Goal: Find specific fact: Find contact information

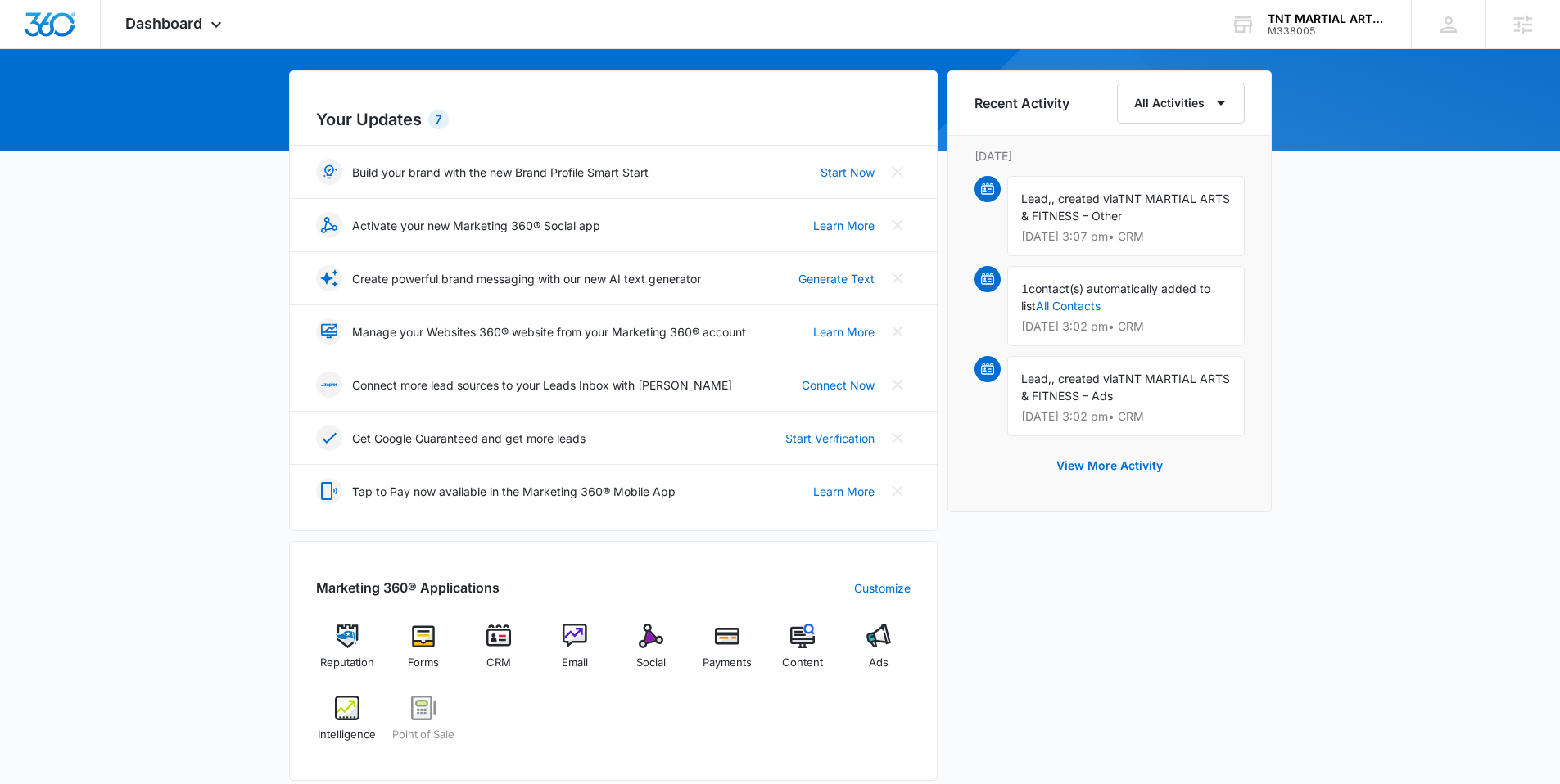
scroll to position [272, 0]
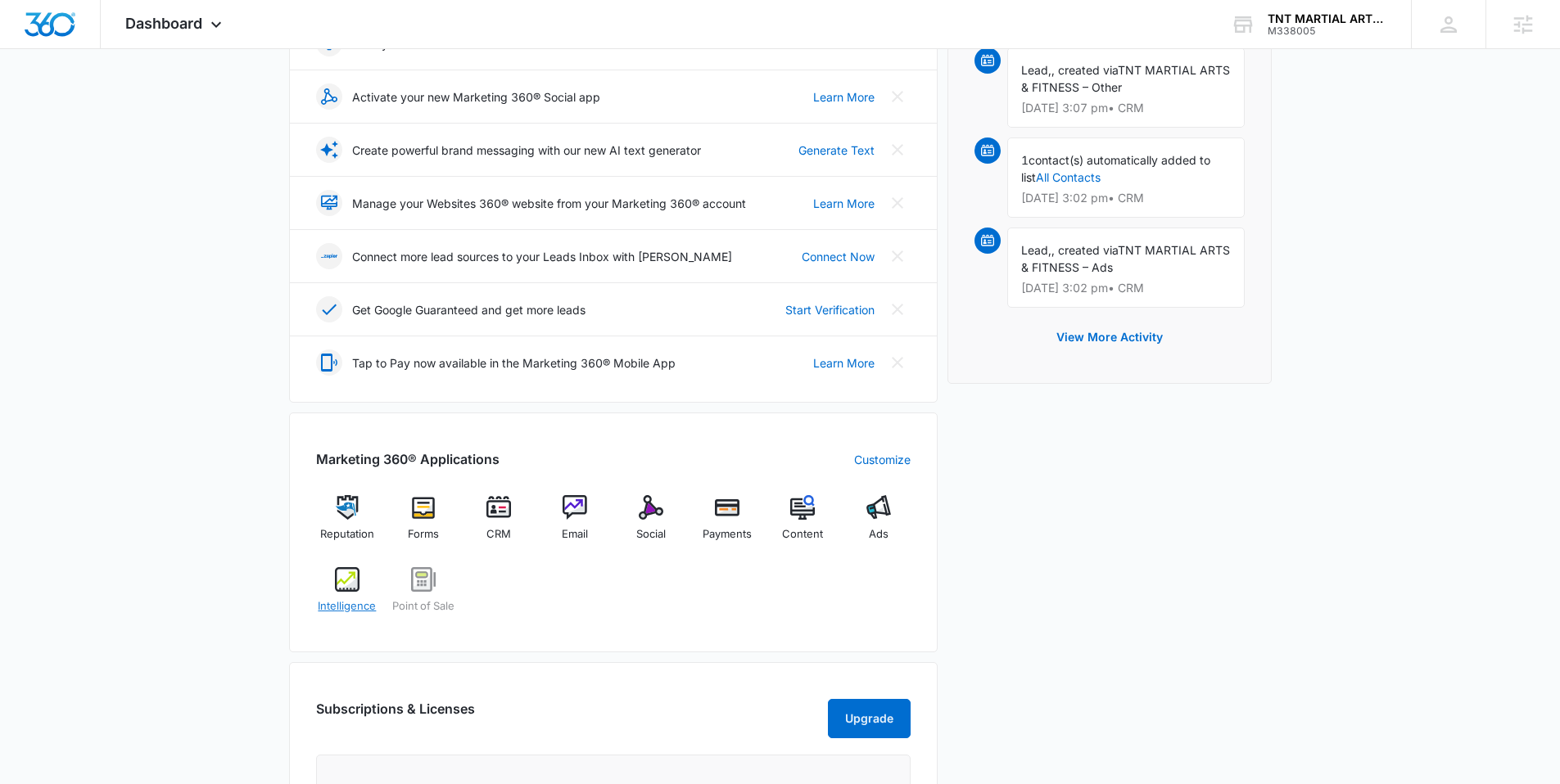
click at [358, 610] on span "Intelligence" at bounding box center [347, 606] width 58 height 16
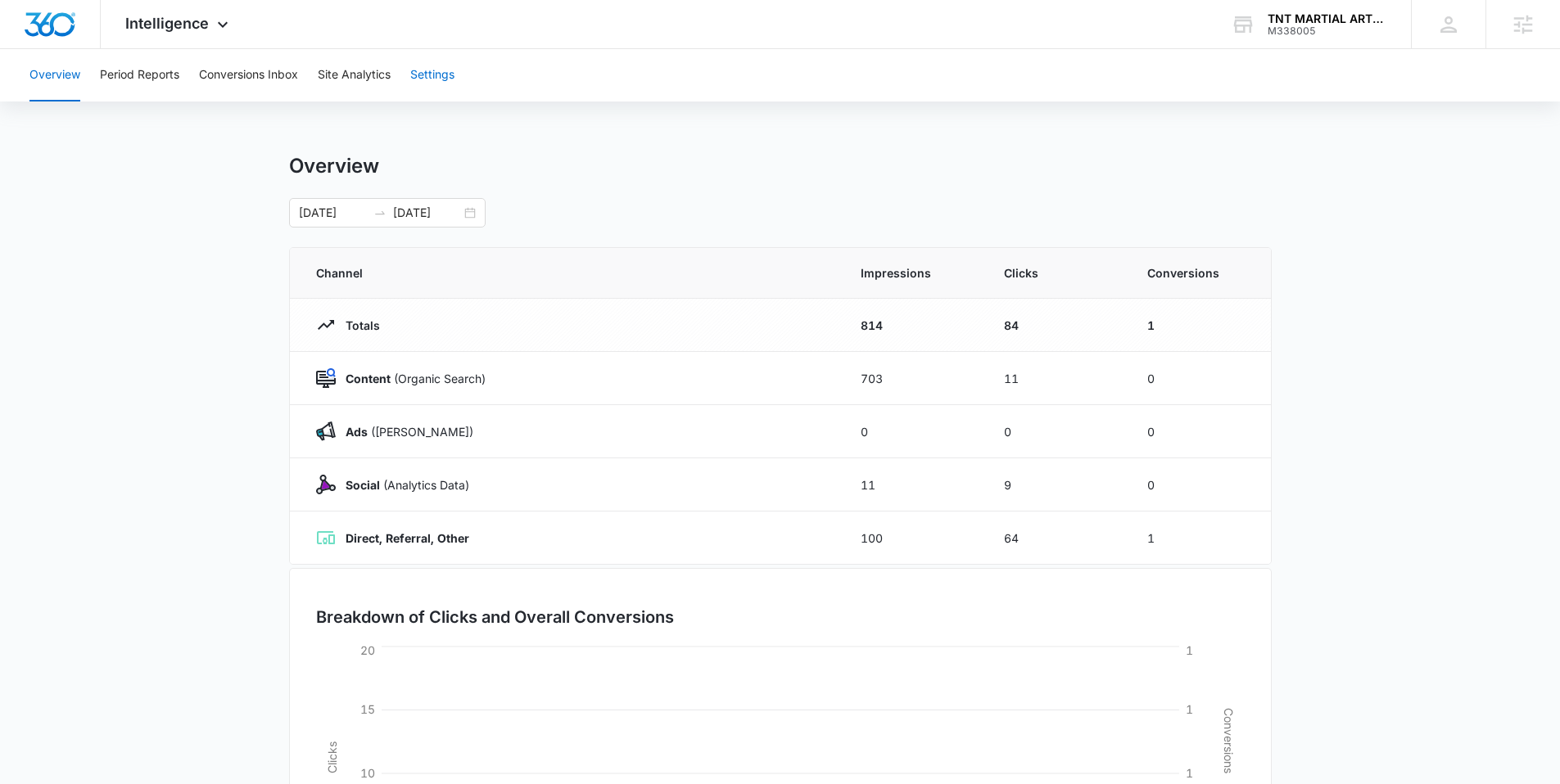
click at [436, 67] on button "Settings" at bounding box center [432, 75] width 44 height 52
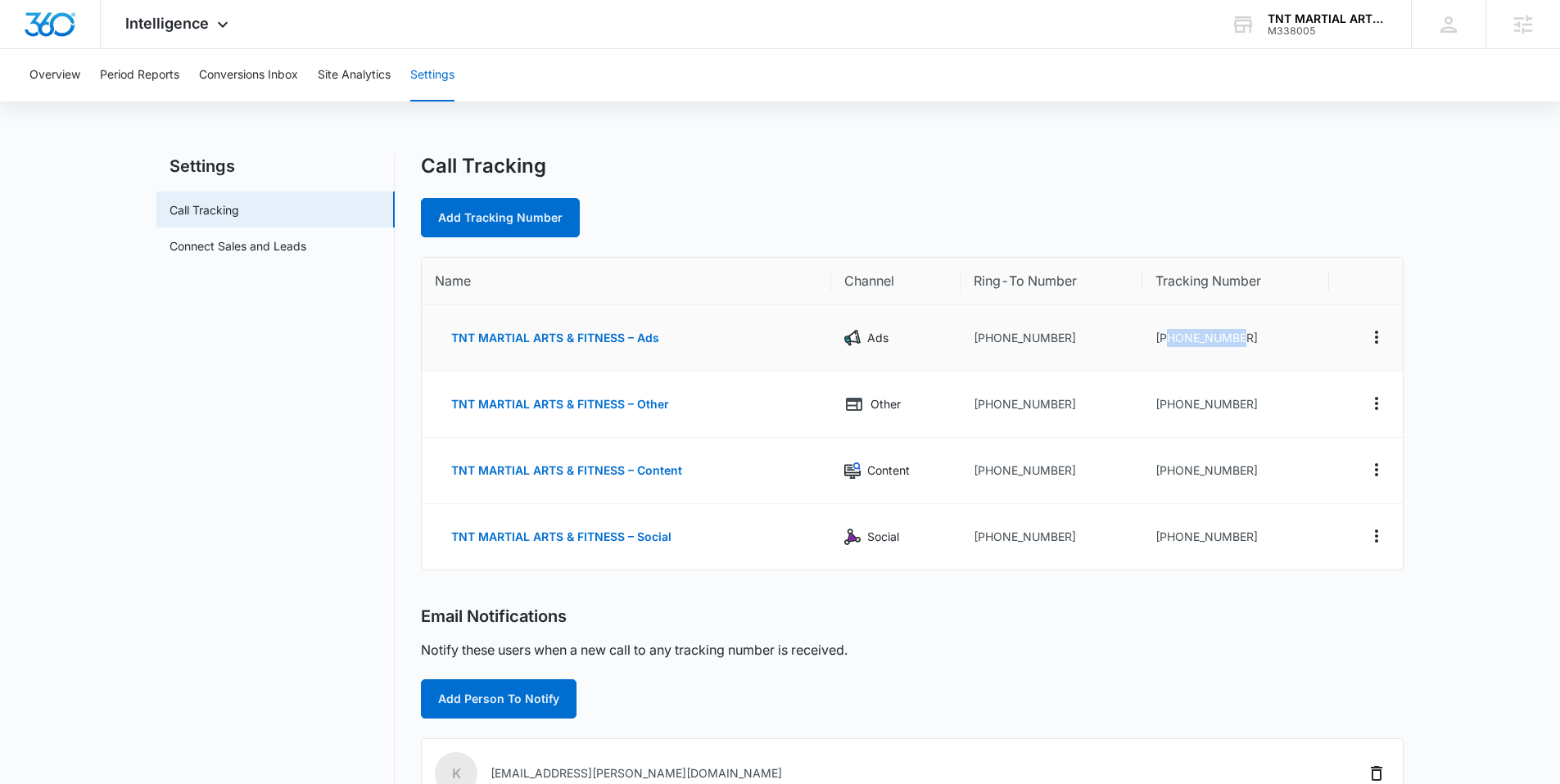
drag, startPoint x: 1252, startPoint y: 336, endPoint x: 1172, endPoint y: 337, distance: 80.0
click at [1172, 337] on td "[PHONE_NUMBER]" at bounding box center [1235, 338] width 186 height 67
copy td "9092871472"
